Goal: Task Accomplishment & Management: Manage account settings

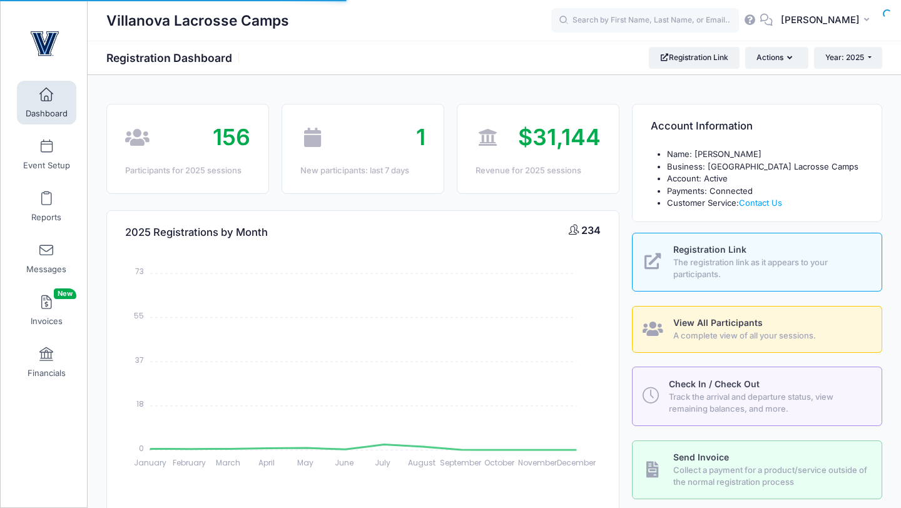
select select
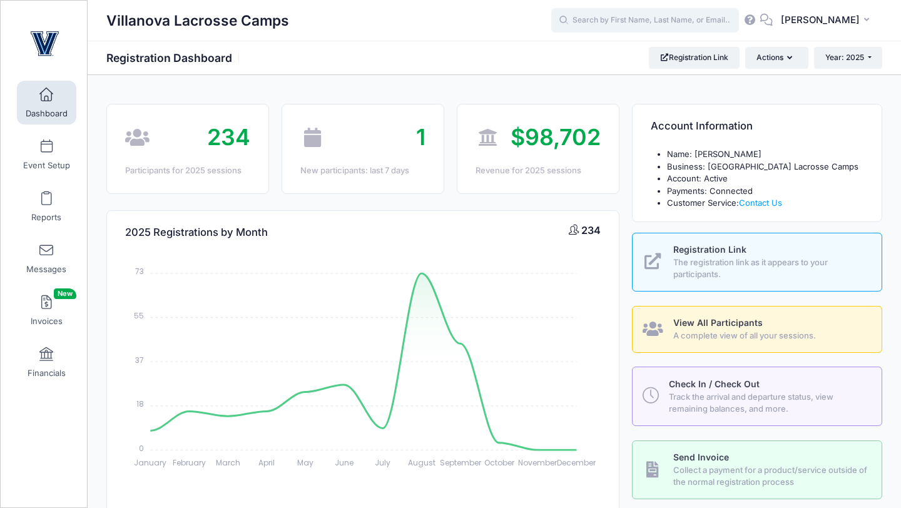
click at [610, 24] on input "text" at bounding box center [645, 20] width 188 height 25
type input "d"
click at [602, 48] on strong "Feme" at bounding box center [590, 53] width 23 height 11
type input "MJ Femenella (High School Prospect Clinic: October 19 (Goal), Oct-19, 2025)"
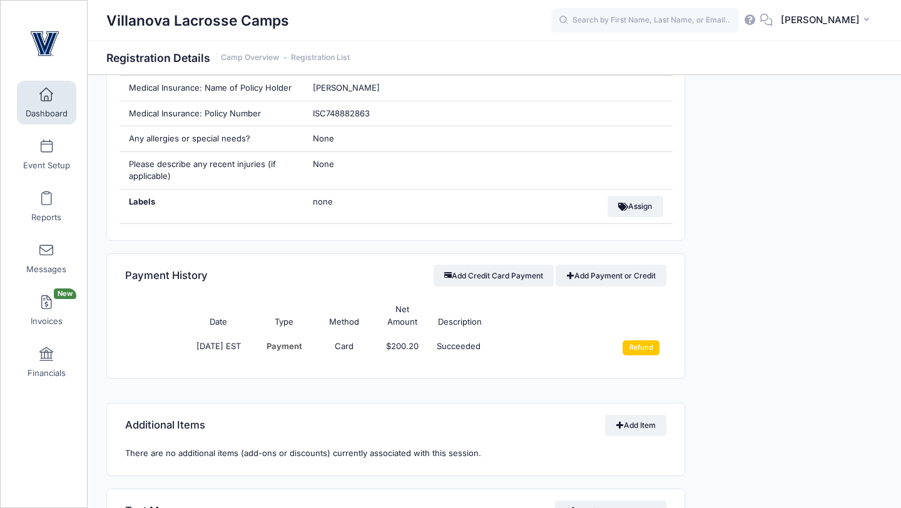
scroll to position [830, 0]
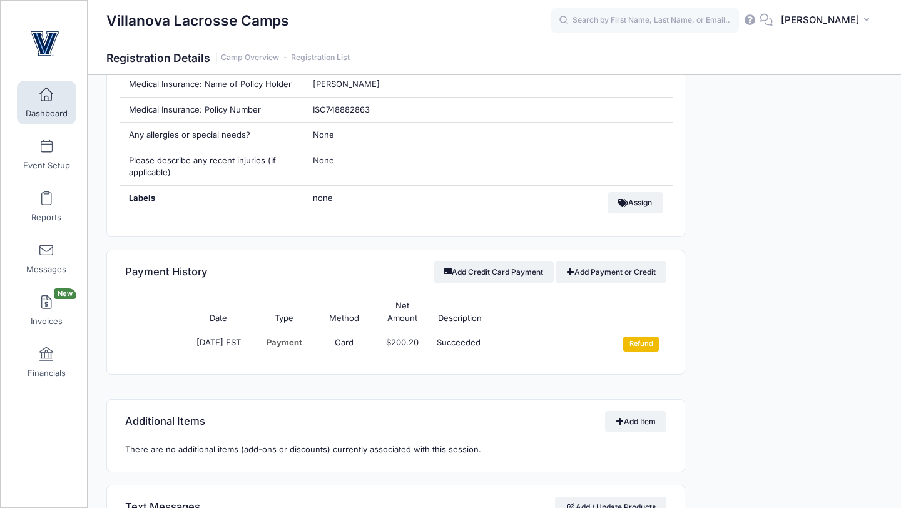
click at [646, 349] on input "Refund" at bounding box center [641, 344] width 37 height 15
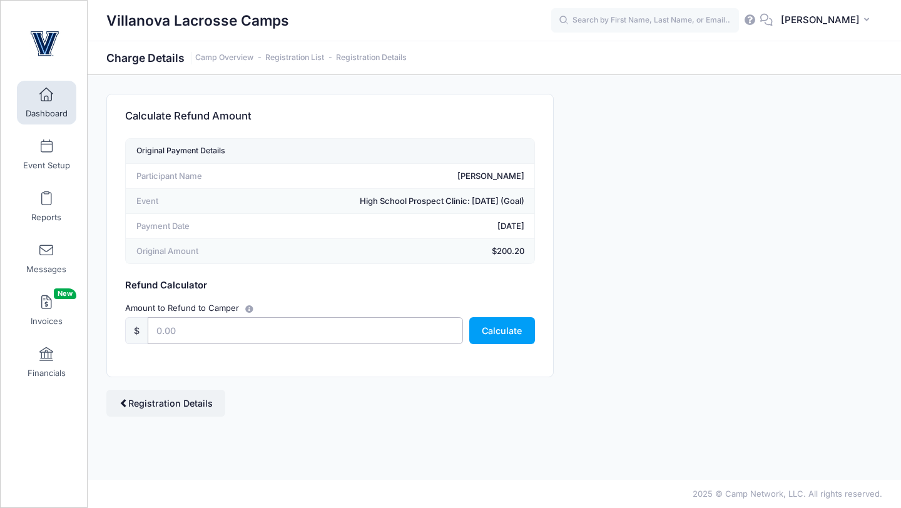
click at [429, 339] on input "text" at bounding box center [305, 330] width 315 height 27
type input "188.00"
click at [508, 320] on button "Calculate" at bounding box center [502, 330] width 66 height 27
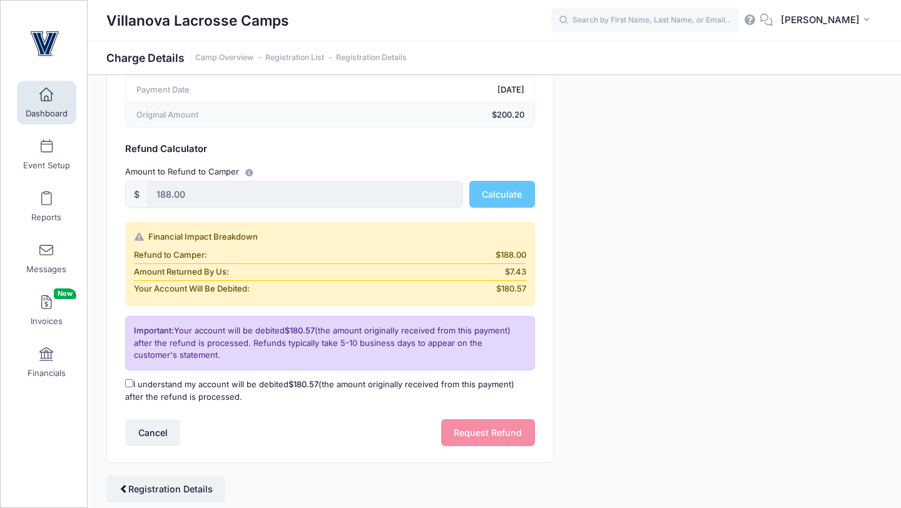
scroll to position [178, 0]
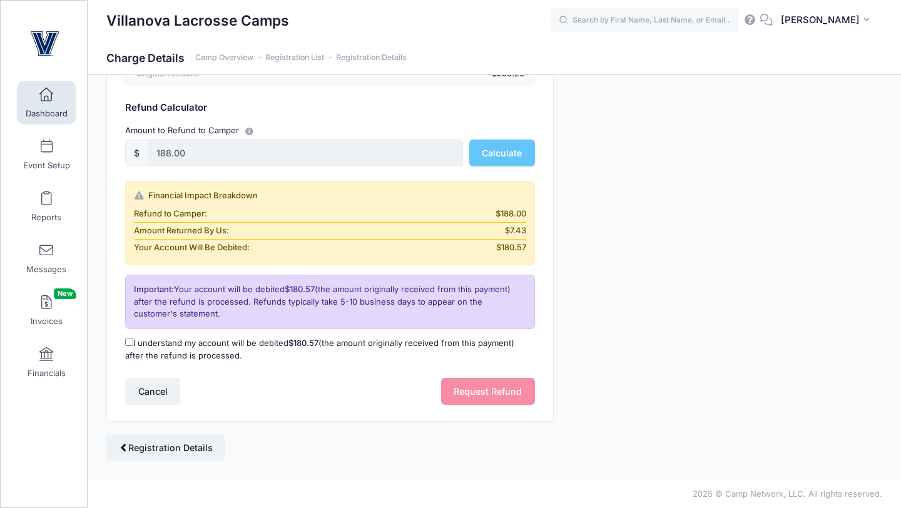
click at [131, 339] on input "I understand my account will be debited $180.57 (the amount originally received…" at bounding box center [129, 342] width 8 height 8
checkbox input "true"
click at [492, 387] on button "Request Refund" at bounding box center [488, 391] width 94 height 27
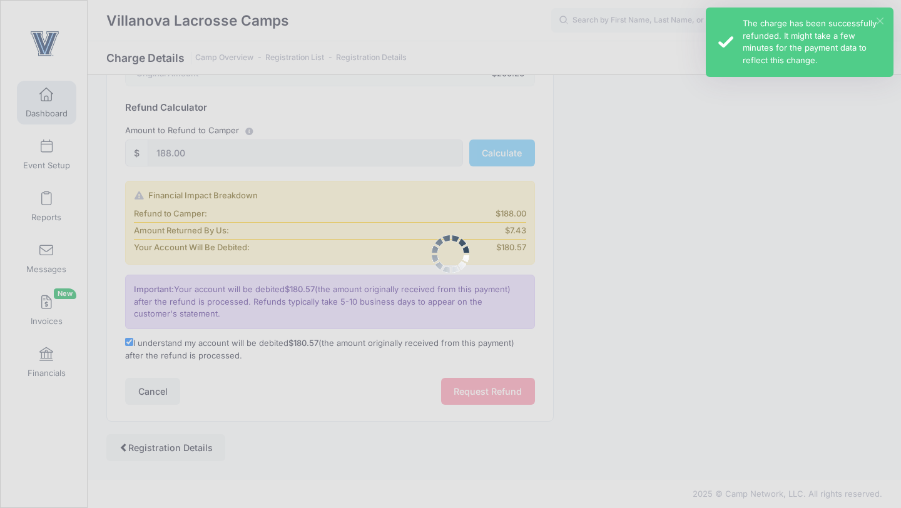
click at [879, 22] on button "×" at bounding box center [880, 21] width 7 height 7
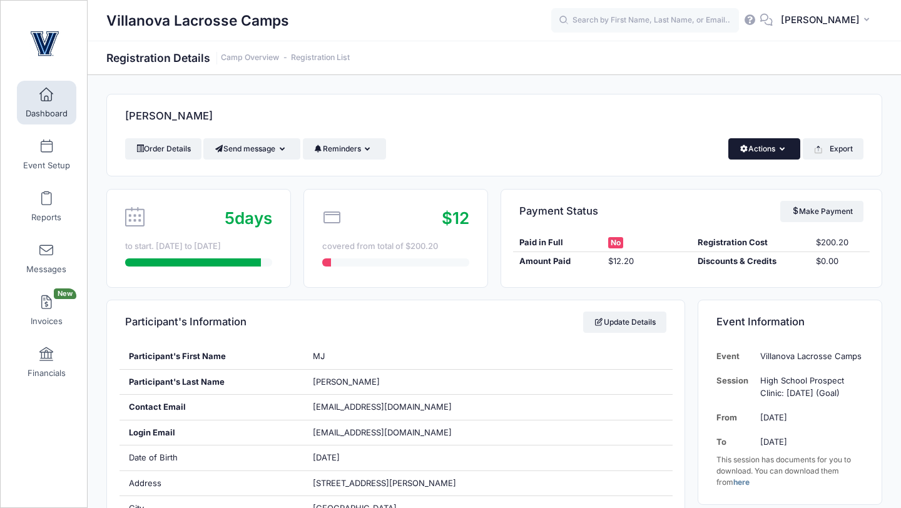
click at [777, 154] on button "Actions" at bounding box center [764, 148] width 72 height 21
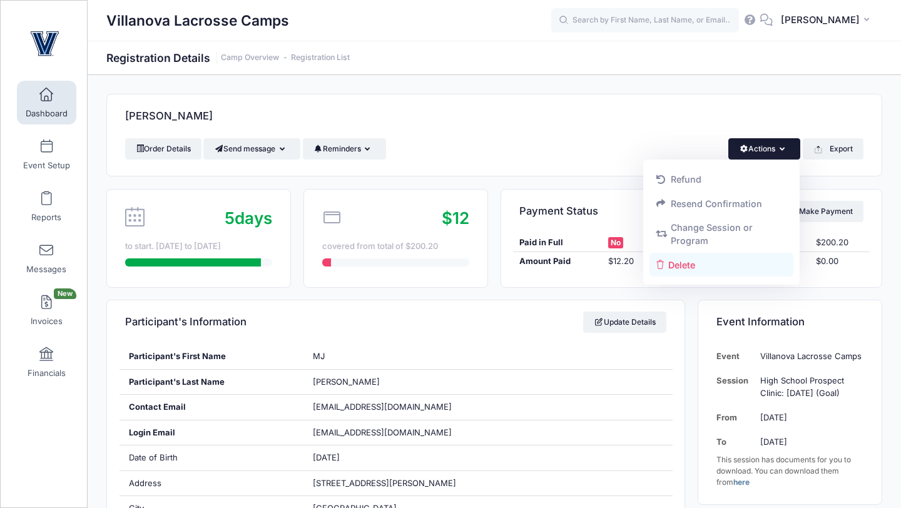
click at [690, 263] on link "Delete" at bounding box center [722, 265] width 145 height 24
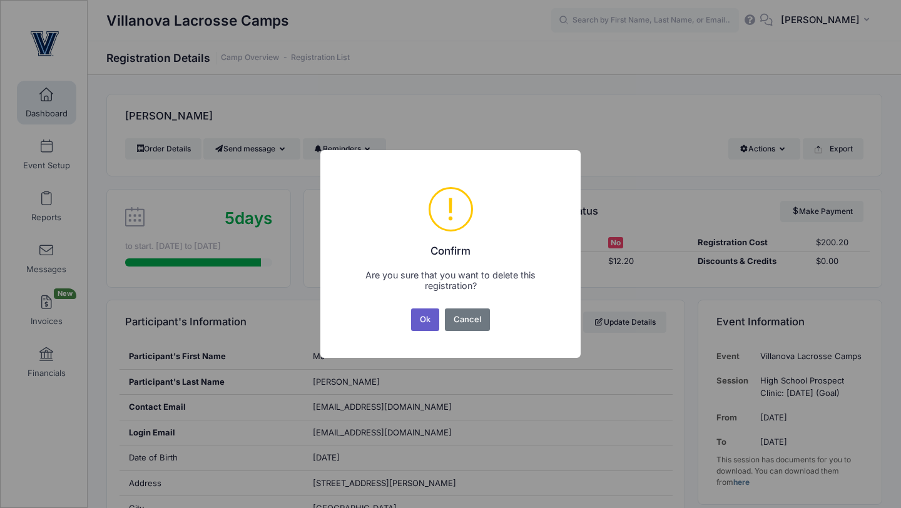
click at [430, 320] on button "Ok" at bounding box center [425, 320] width 29 height 23
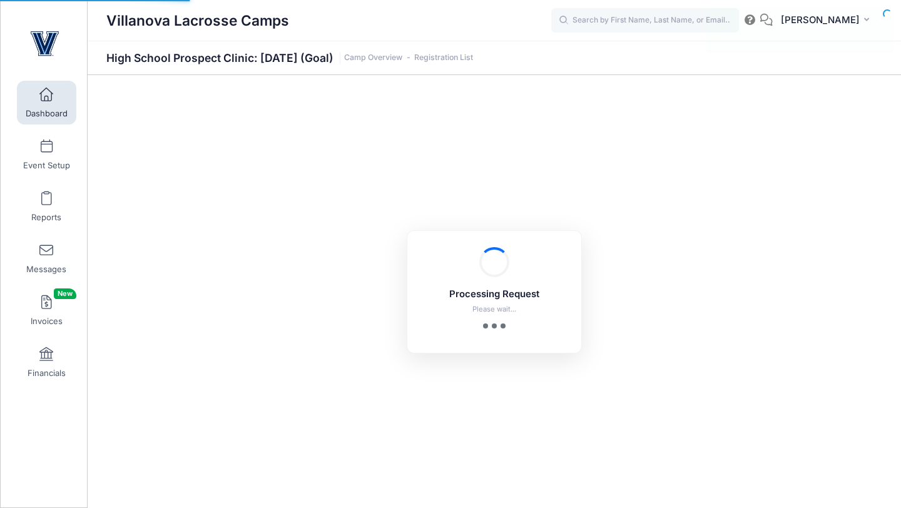
select select "10"
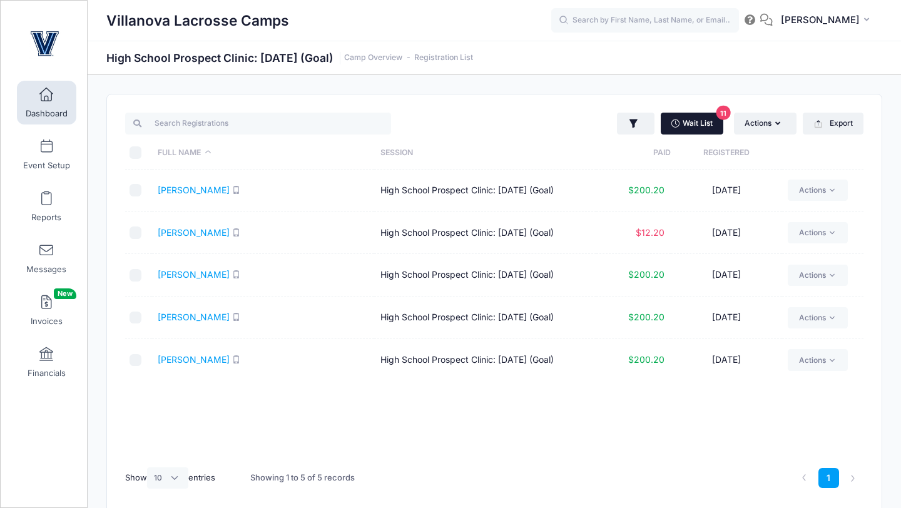
click at [693, 126] on link "Wait List 11" at bounding box center [692, 123] width 63 height 21
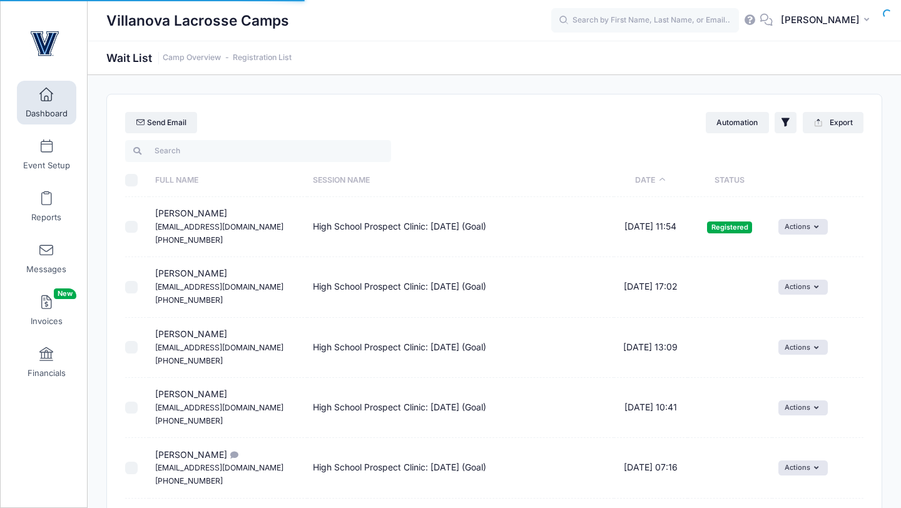
select select "50"
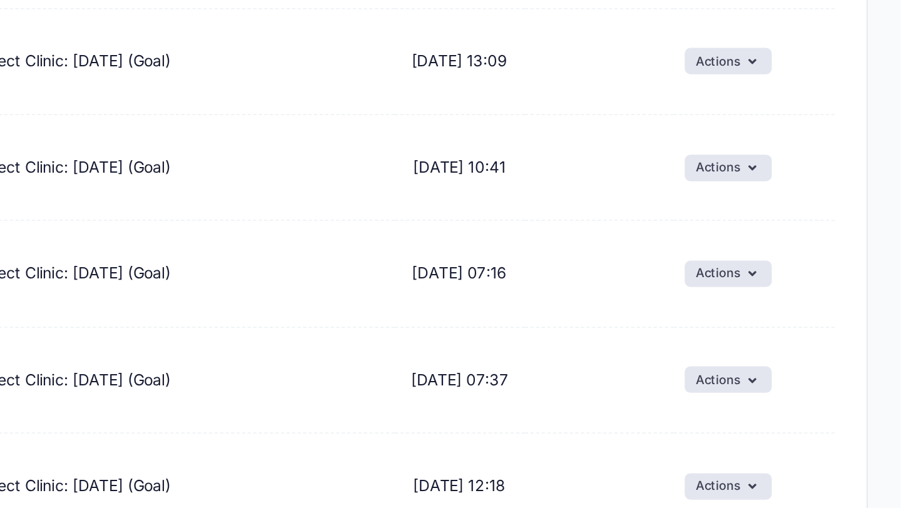
scroll to position [93, 0]
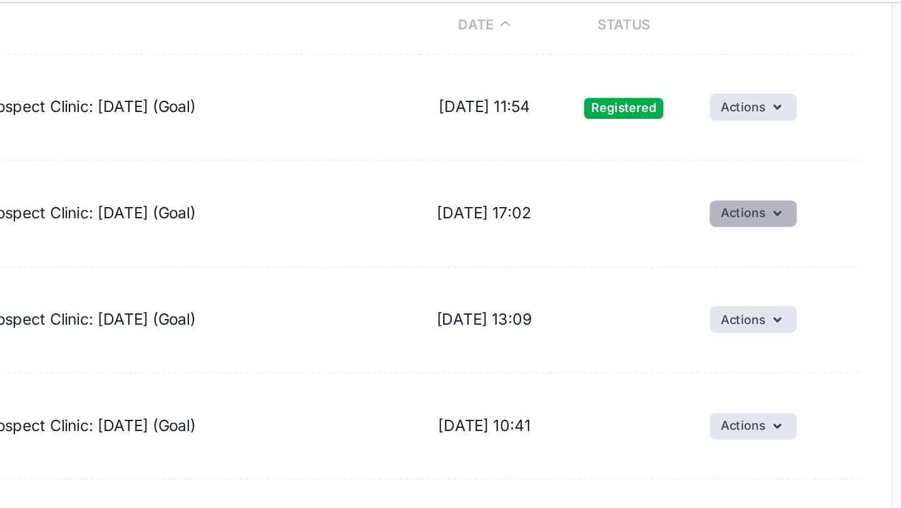
click at [797, 195] on button "Actions" at bounding box center [803, 194] width 49 height 15
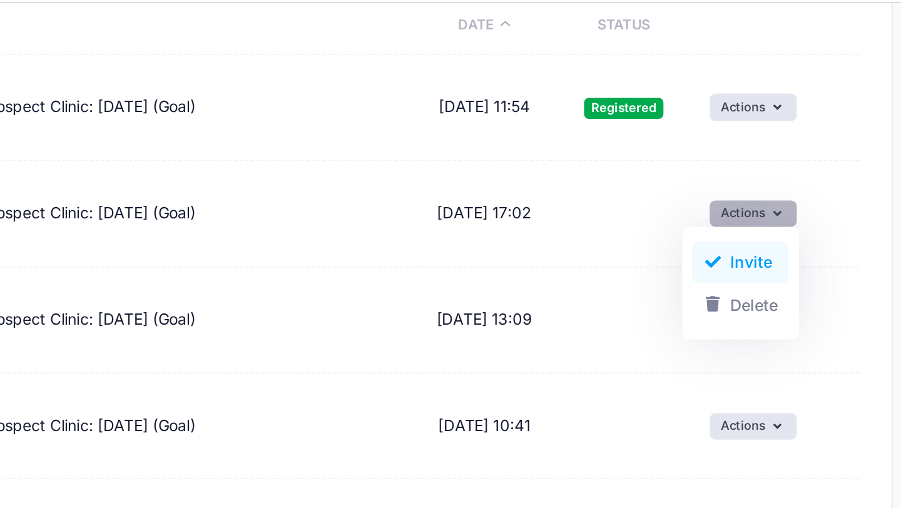
click at [793, 218] on link "Invite" at bounding box center [795, 222] width 54 height 24
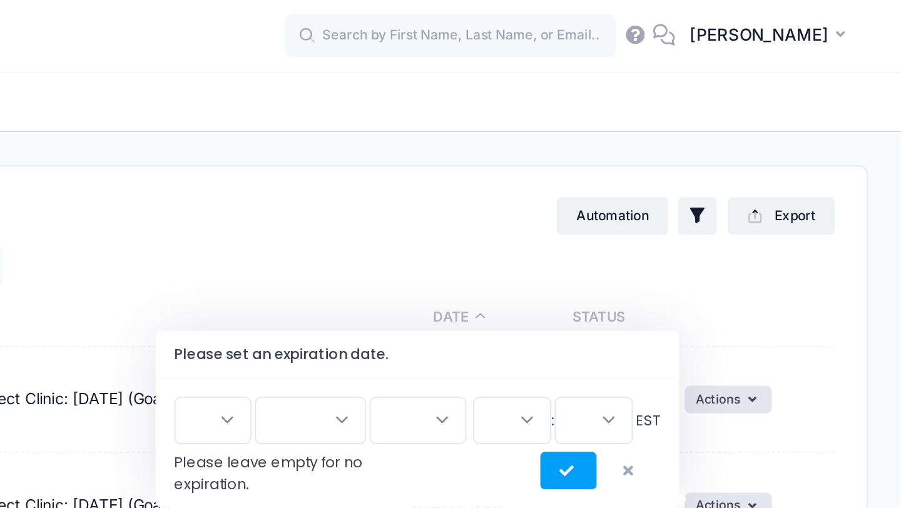
click at [523, 234] on select "1 2 3 4 5 6 7 8 9 10 11 12 13 14 15 16 17 18 19 20 21 22 23 24 25 26 27 28 29 3…" at bounding box center [511, 238] width 44 height 27
select select "13"
click at [494, 225] on select "1 2 3 4 5 6 7 8 9 10 11 12 13 14 15 16 17 18 19 20 21 22 23 24 25 26 27 28 29 3…" at bounding box center [511, 238] width 44 height 27
click at [570, 240] on select "Jan Feb Mar Apr May Jun Jul Aug Sep Oct Nov Dec" at bounding box center [565, 238] width 63 height 27
select select "9"
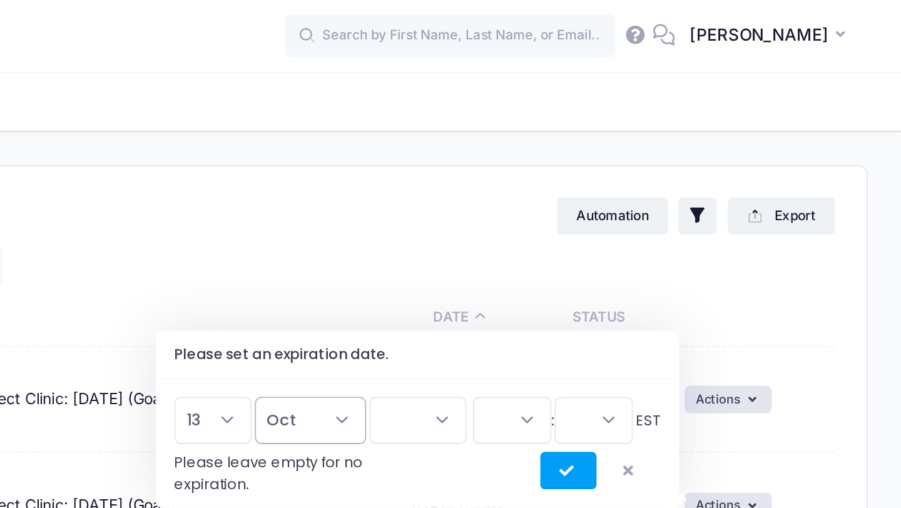
click at [541, 225] on select "Jan Feb Mar Apr May Jun Jul Aug Sep Oct Nov Dec" at bounding box center [565, 238] width 63 height 27
click at [637, 242] on select "2026 2025" at bounding box center [627, 238] width 55 height 27
select select "2026"
click at [600, 225] on select "2026 2025" at bounding box center [627, 238] width 55 height 27
click at [682, 241] on select "00 01 02 03 04 05 06 07 08 09 10 11 12 13 14 15 16 17 18 19 20 21 22 23" at bounding box center [680, 238] width 44 height 27
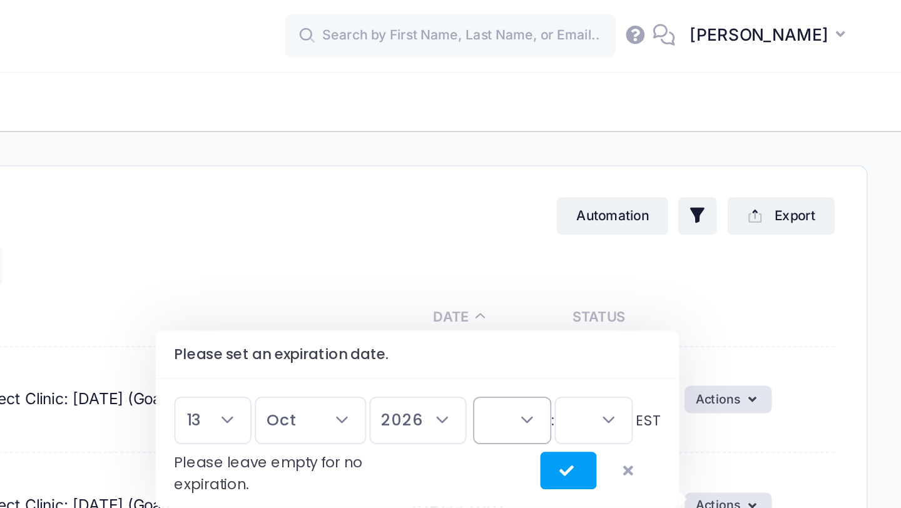
select select "21"
click at [658, 225] on select "00 01 02 03 04 05 06 07 08 09 10 11 12 13 14 15 16 17 18 19 20 21 22 23" at bounding box center [680, 238] width 44 height 27
click at [726, 237] on select "00 15 30 45" at bounding box center [727, 238] width 44 height 27
select select "0"
click at [705, 225] on select "00 15 30 45" at bounding box center [727, 238] width 44 height 27
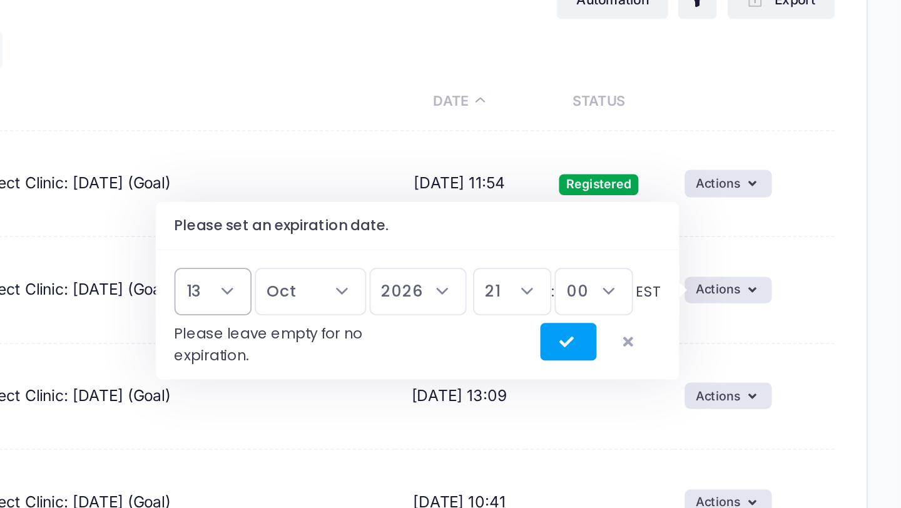
click at [526, 288] on select "1 2 3 4 5 6 7 8 9 10 11 12 13 14 15 16 17 18 19 20 21 22 23 24 25 26 27 28 29 3…" at bounding box center [511, 288] width 44 height 27
select select "14"
click at [494, 275] on select "1 2 3 4 5 6 7 8 9 10 11 12 13 14 15 16 17 18 19 20 21 22 23 24 25 26 27 28 29 3…" at bounding box center [511, 288] width 44 height 27
click at [708, 317] on icon "submit" at bounding box center [713, 317] width 10 height 0
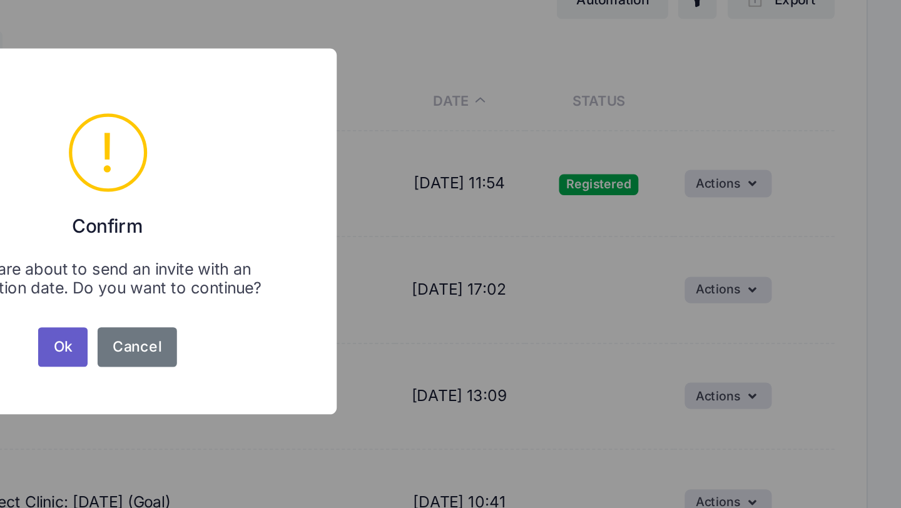
click at [430, 321] on button "Ok" at bounding box center [425, 320] width 29 height 23
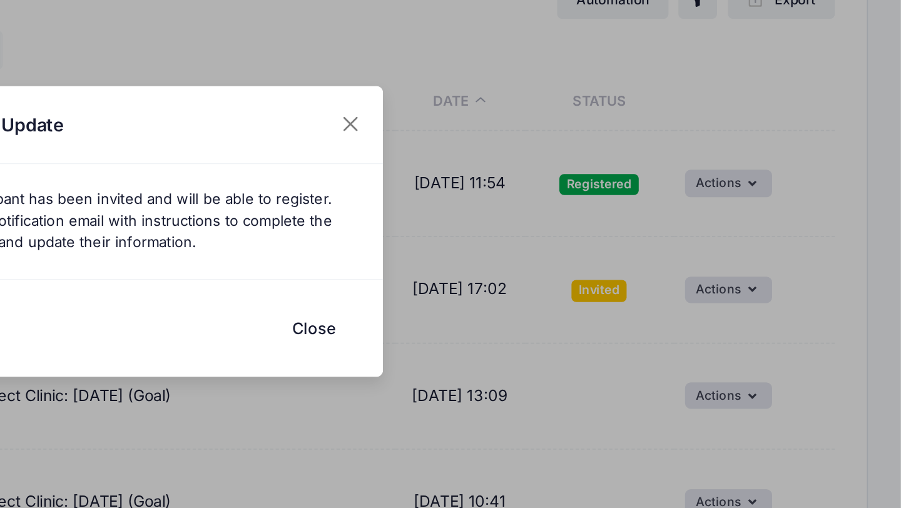
click at [561, 304] on button "Close" at bounding box center [568, 308] width 50 height 27
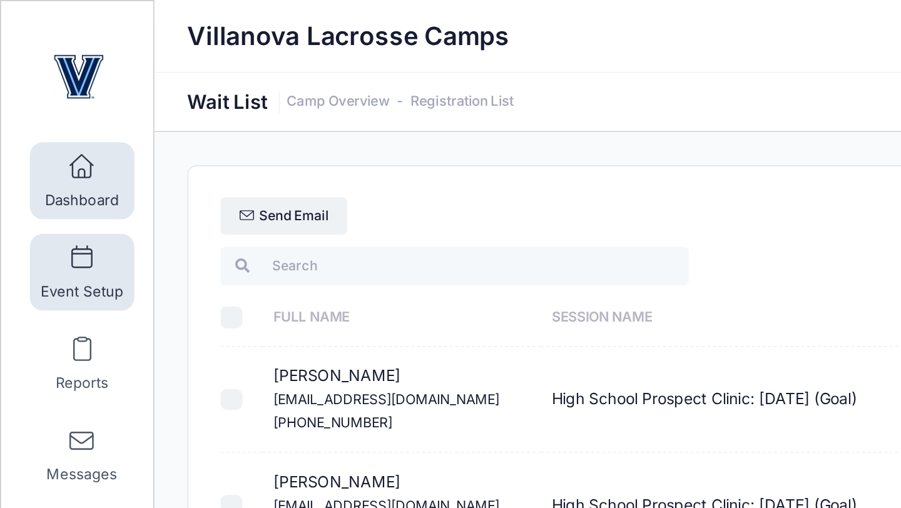
click at [46, 151] on span at bounding box center [46, 147] width 0 height 14
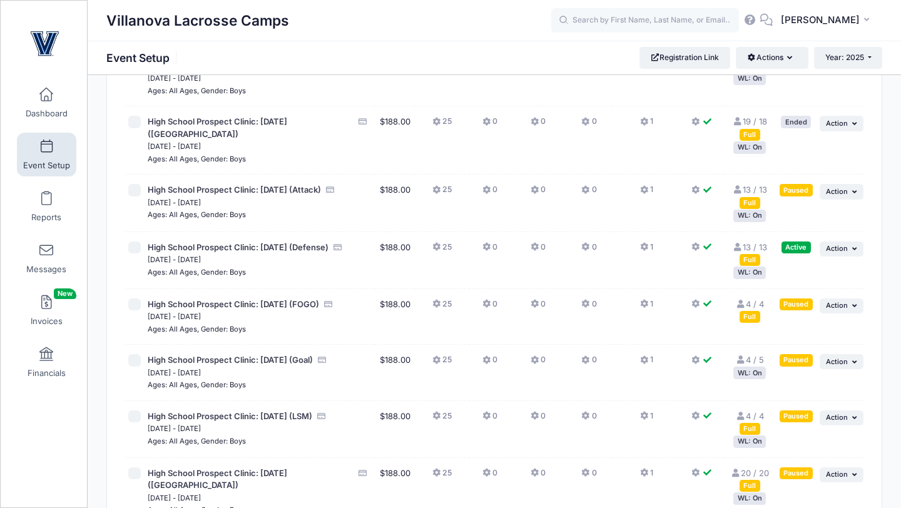
scroll to position [401, 0]
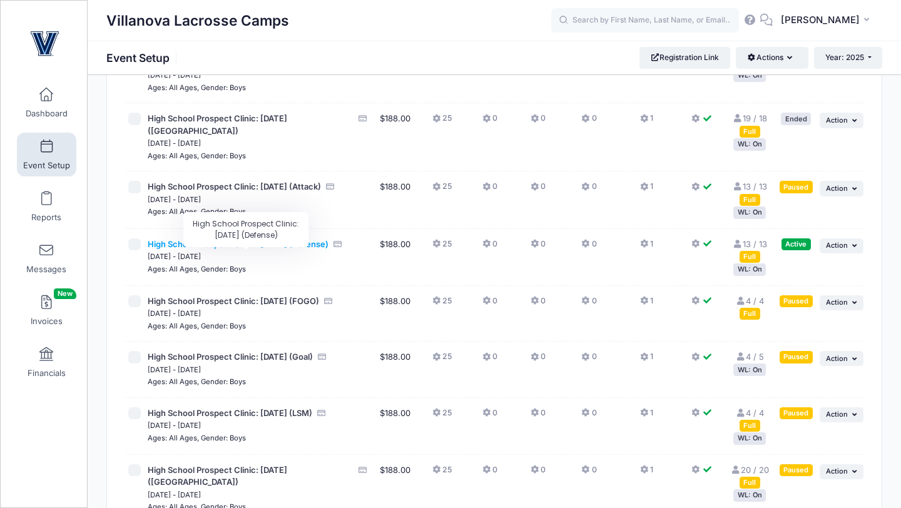
click at [300, 249] on span "High School Prospect Clinic: [DATE] (Defense)" at bounding box center [238, 244] width 181 height 10
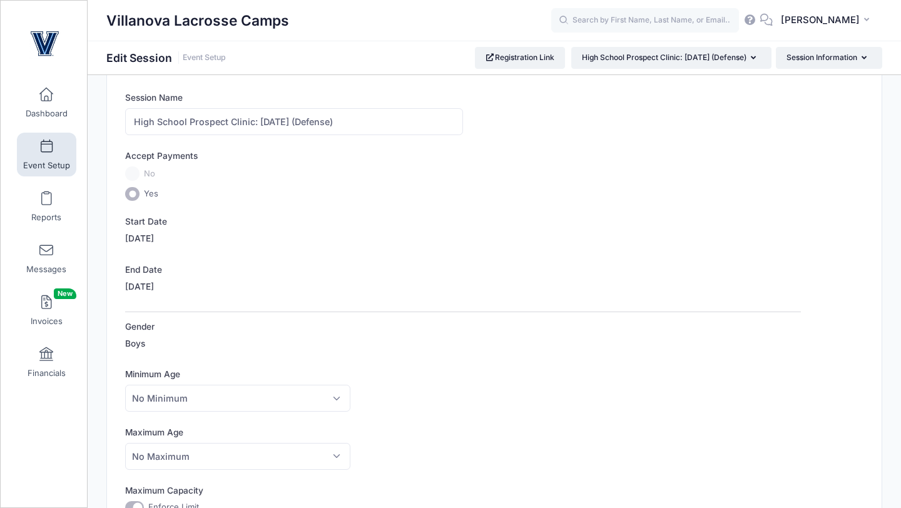
scroll to position [98, 0]
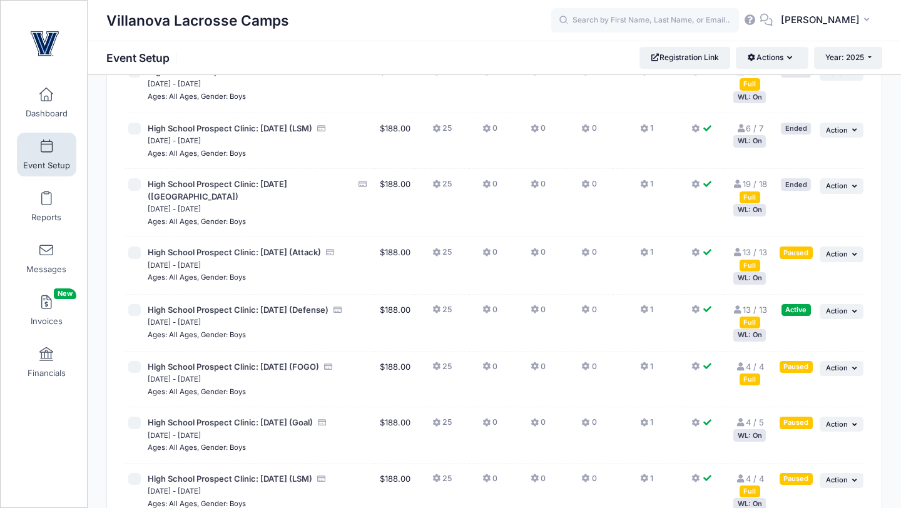
scroll to position [342, 0]
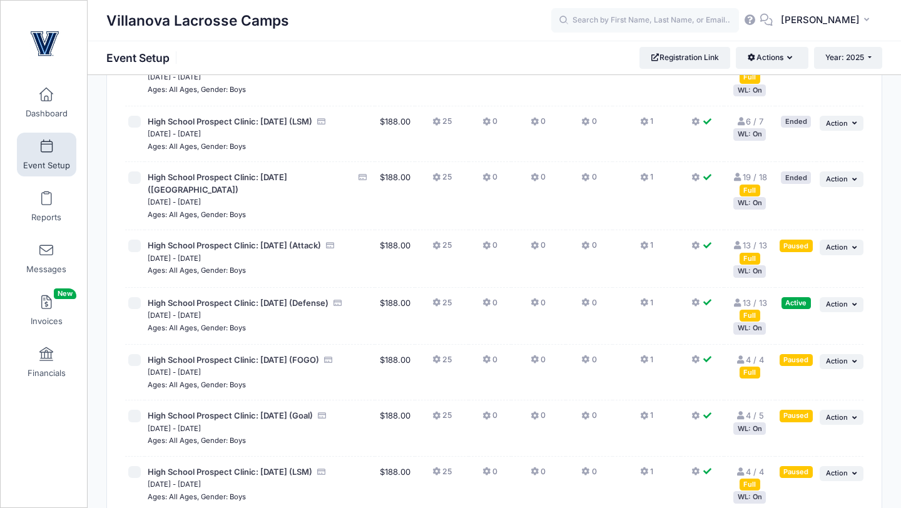
click at [753, 334] on div "WL: On" at bounding box center [749, 328] width 33 height 12
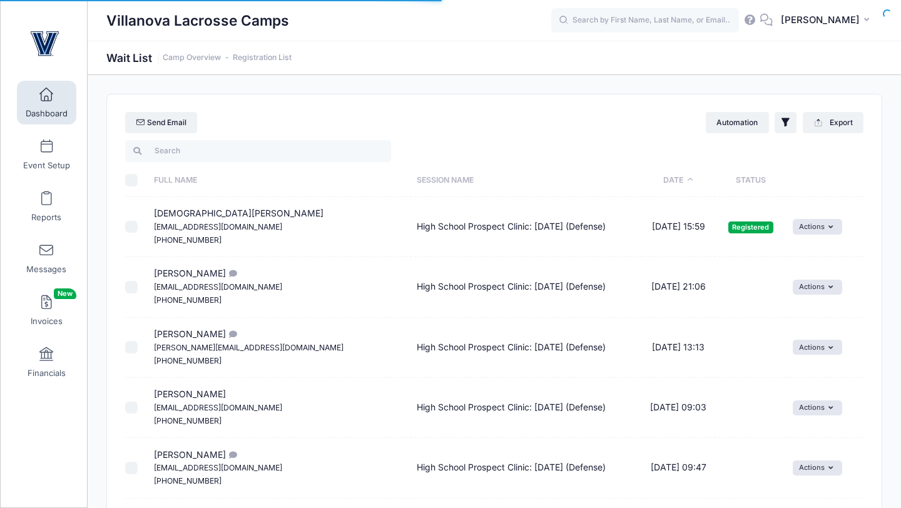
select select "50"
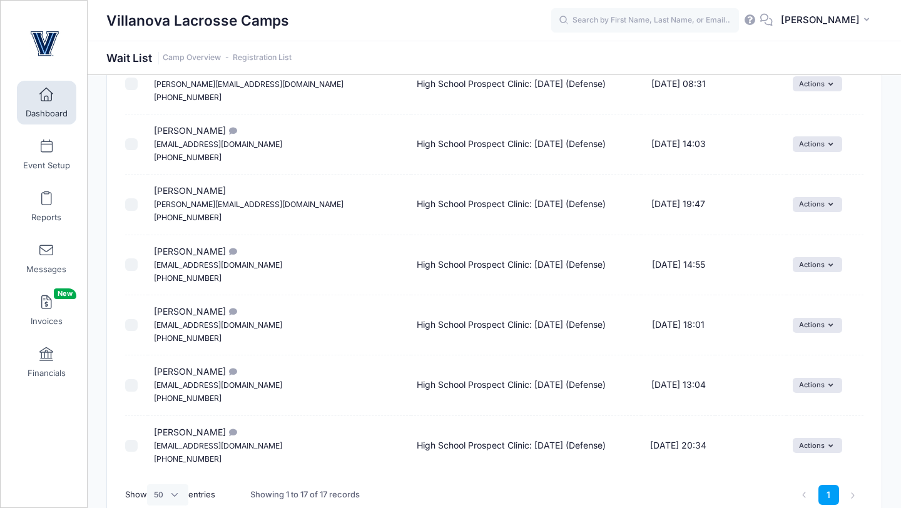
scroll to position [817, 0]
